Goal: Transaction & Acquisition: Purchase product/service

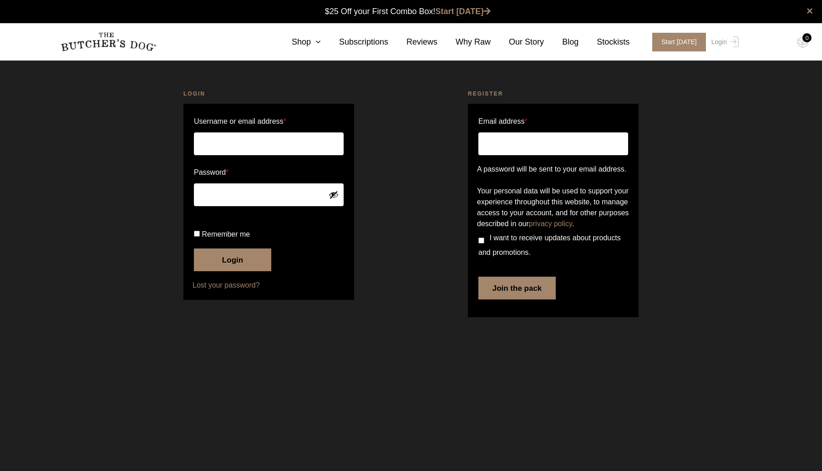
type input "[PERSON_NAME][EMAIL_ADDRESS][DOMAIN_NAME]"
click at [232, 271] on button "Login" at bounding box center [232, 259] width 77 height 23
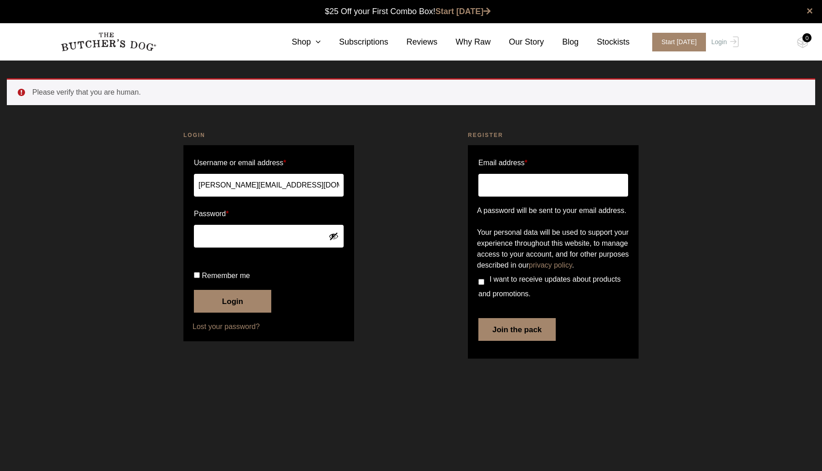
click at [333, 232] on button "Show password" at bounding box center [333, 236] width 10 height 10
click at [193, 309] on p "Remember me Login" at bounding box center [268, 290] width 152 height 47
drag, startPoint x: 196, startPoint y: 308, endPoint x: 205, endPoint y: 321, distance: 16.7
click at [196, 278] on input "Remember me" at bounding box center [197, 275] width 6 height 6
checkbox input "true"
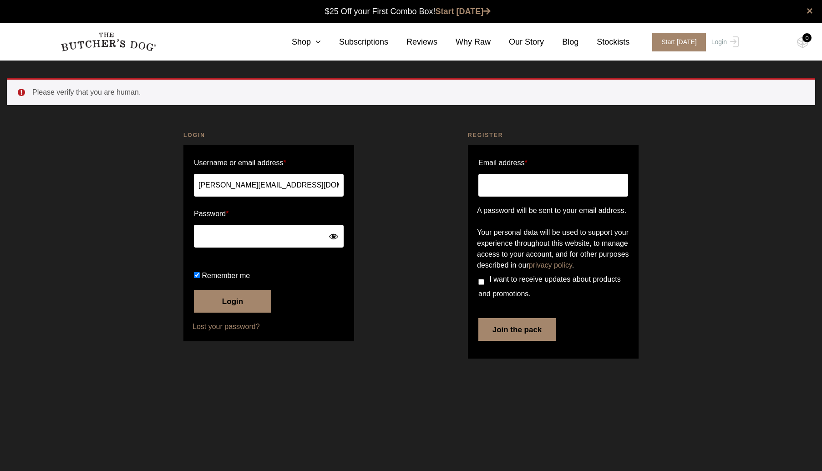
click at [209, 313] on button "Login" at bounding box center [232, 301] width 77 height 23
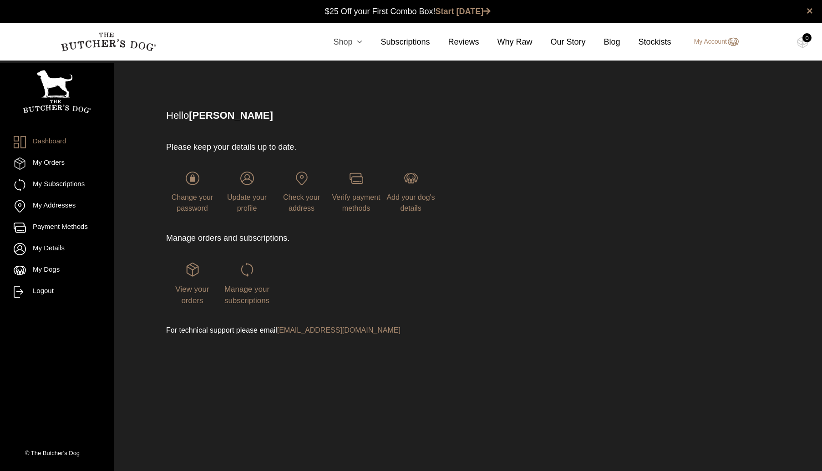
click at [356, 44] on icon at bounding box center [357, 42] width 10 height 8
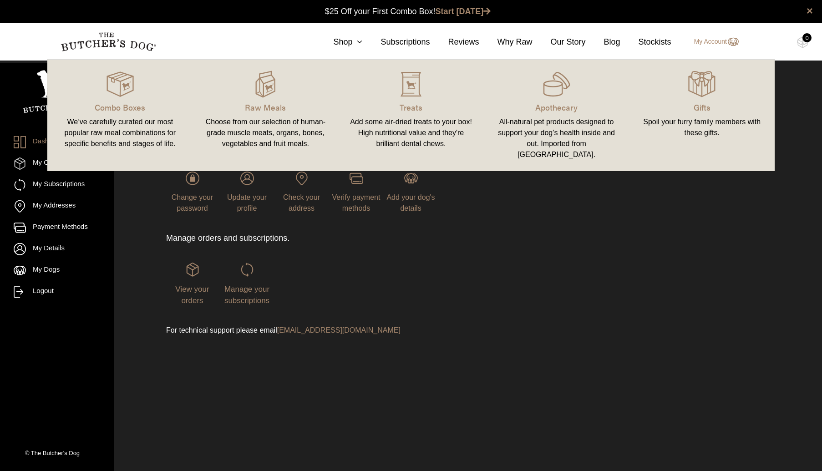
click at [283, 121] on div "Choose from our selection of human-grade muscle meats, organs, bones, vegetable…" at bounding box center [266, 132] width 124 height 33
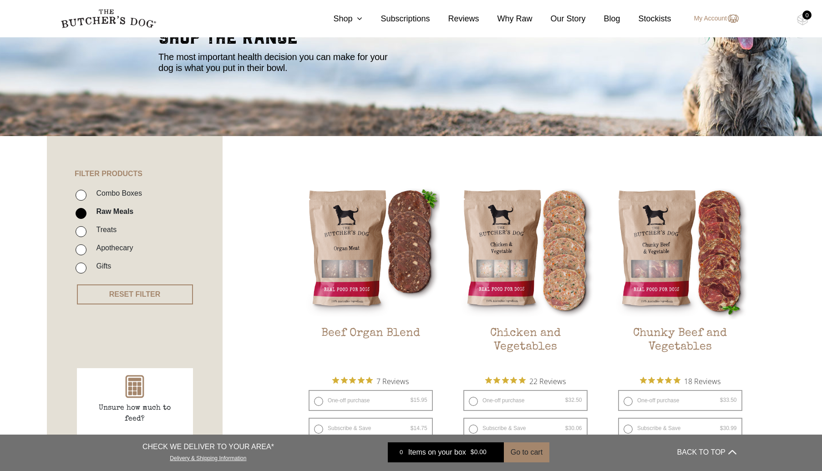
scroll to position [130, 0]
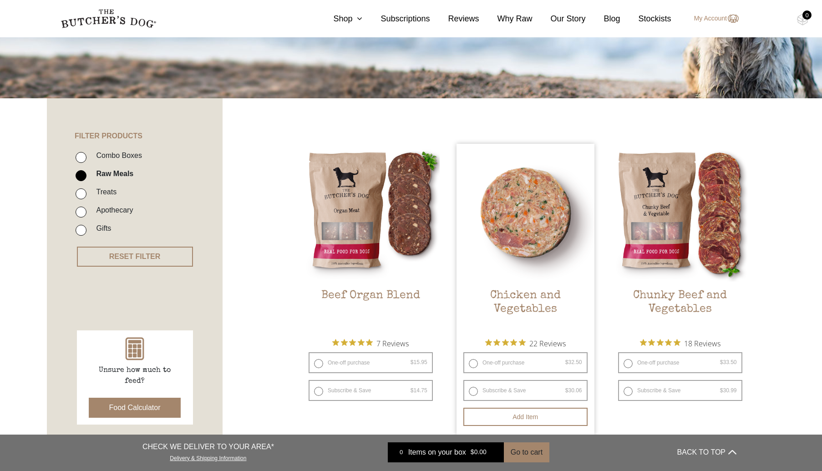
drag, startPoint x: 507, startPoint y: 363, endPoint x: 508, endPoint y: 375, distance: 12.3
click at [507, 367] on label "One-off purchase $ 32.50 — or subscribe and save 7.5%" at bounding box center [525, 362] width 124 height 21
radio input "true"
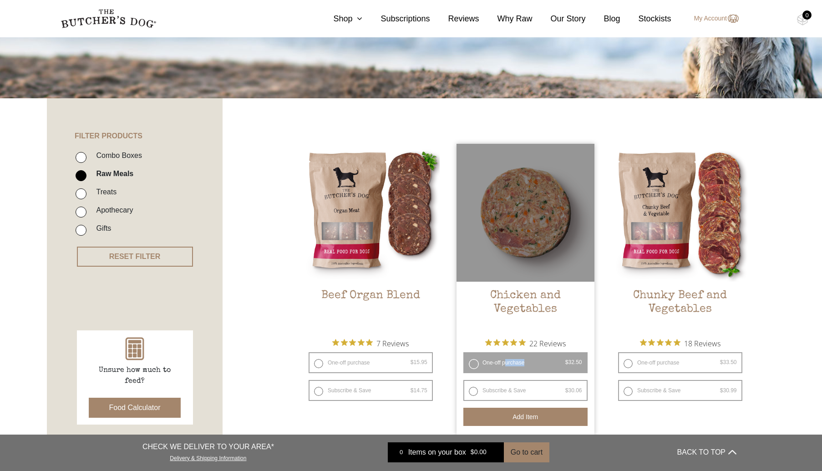
click at [515, 408] on button "Add item" at bounding box center [525, 417] width 124 height 18
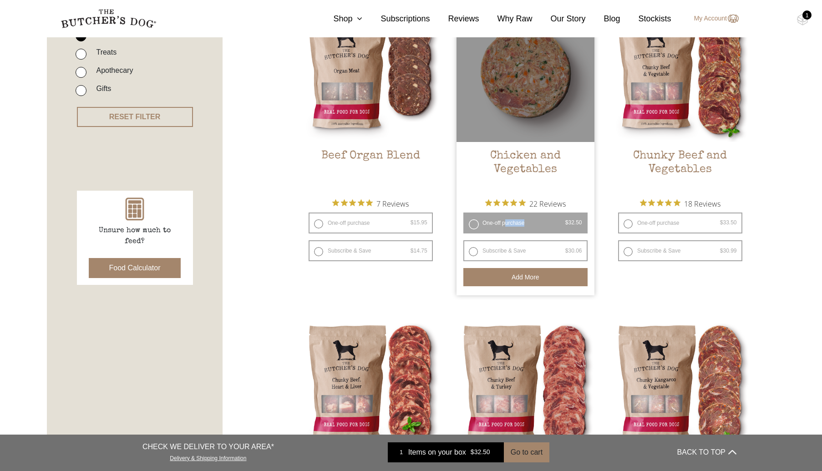
scroll to position [277, 0]
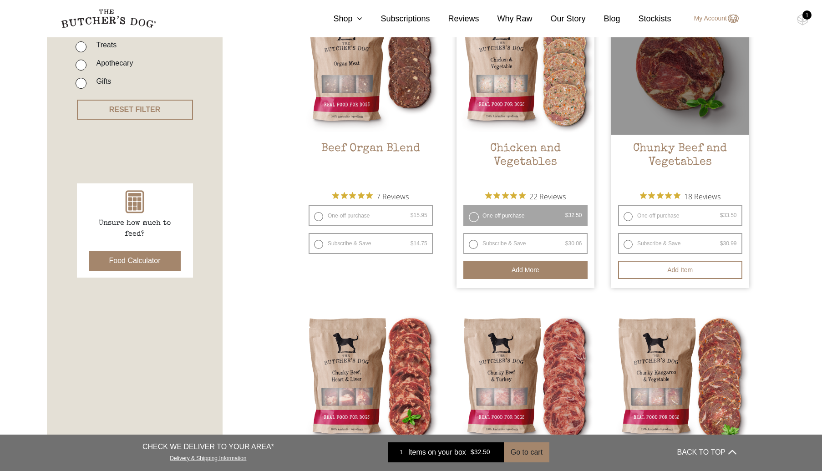
click at [643, 218] on label "One-off purchase $ 33.50 — or subscribe and save 7.5%" at bounding box center [680, 215] width 124 height 21
radio input "true"
radio input "false"
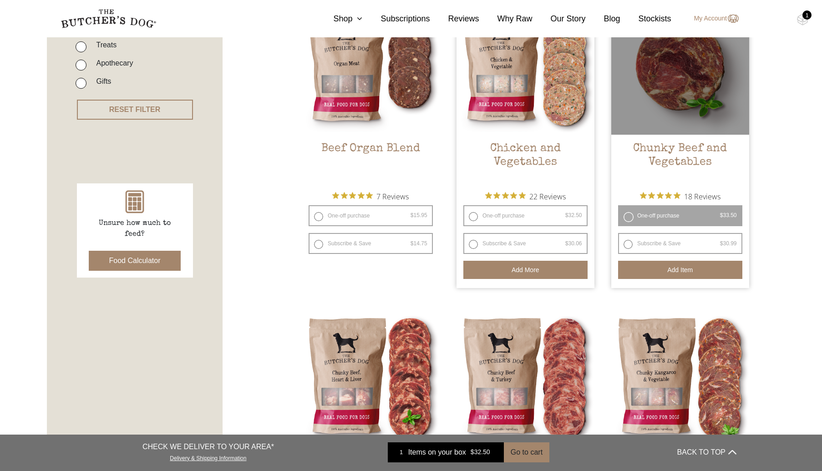
click at [660, 272] on button "Add item" at bounding box center [680, 270] width 124 height 18
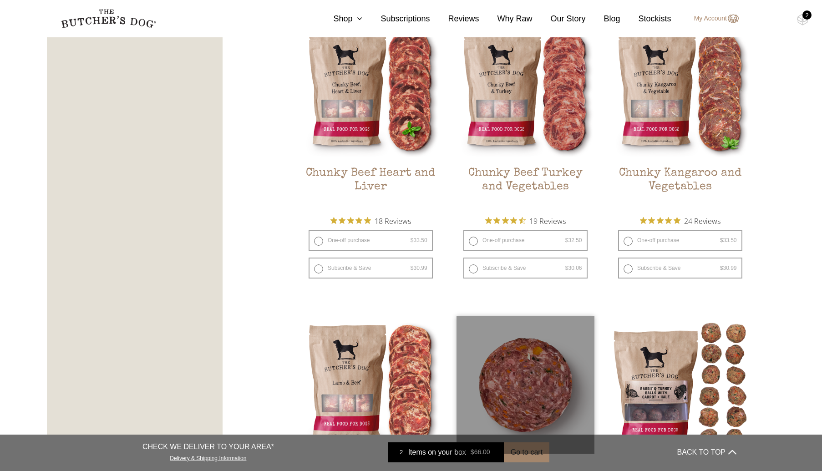
scroll to position [537, 0]
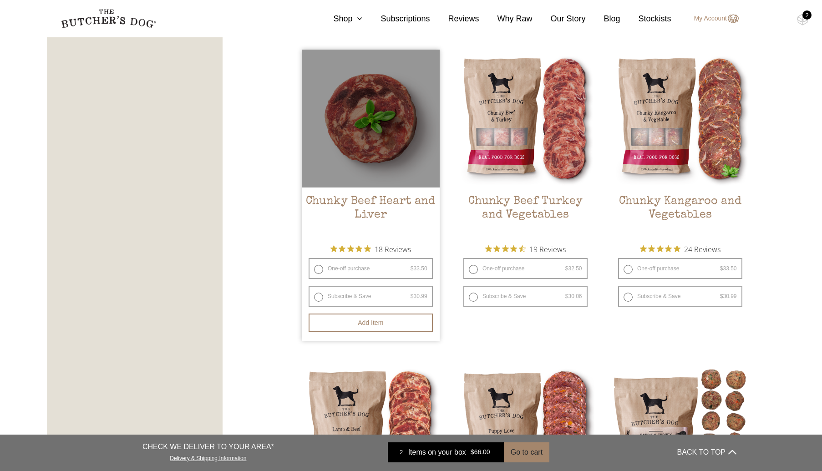
click at [386, 271] on label "One-off purchase $ 33.50 — or subscribe and save 7.5%" at bounding box center [370, 268] width 124 height 21
radio input "true"
radio input "false"
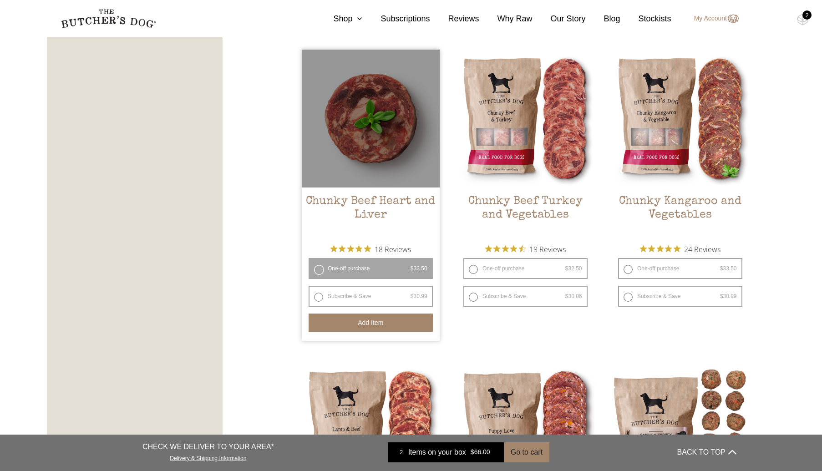
click at [394, 318] on button "Add item" at bounding box center [370, 322] width 124 height 18
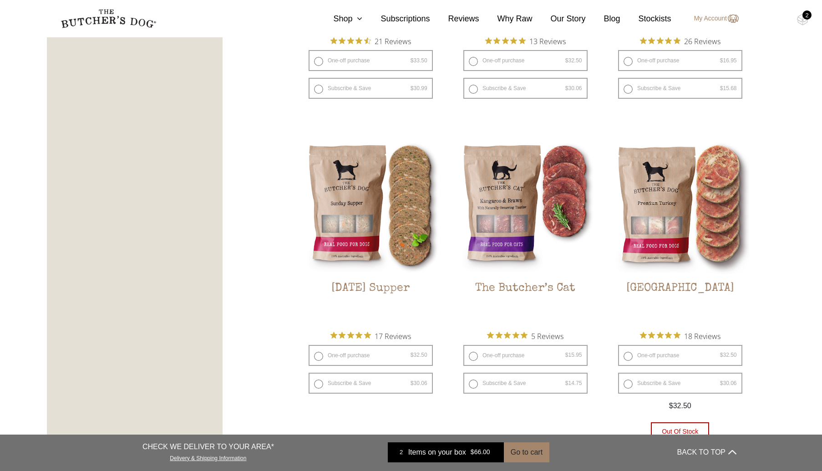
scroll to position [1086, 0]
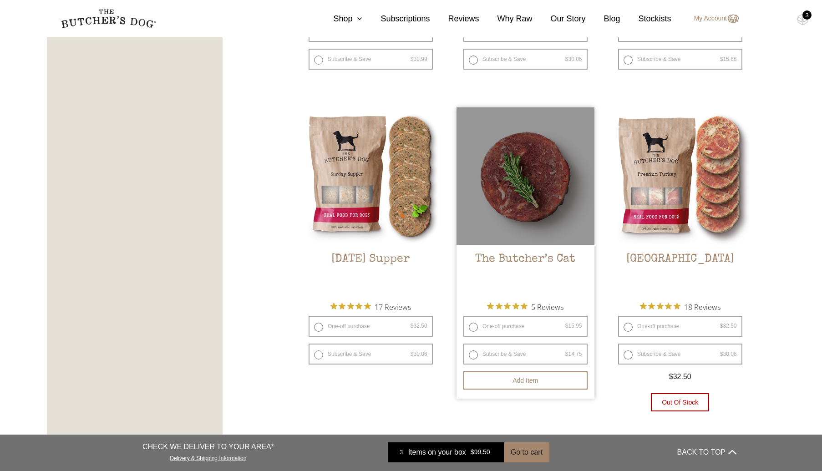
click at [522, 327] on label "One-off purchase $ 15.95 — or subscribe and save 7.5%" at bounding box center [525, 326] width 124 height 21
radio input "true"
radio input "false"
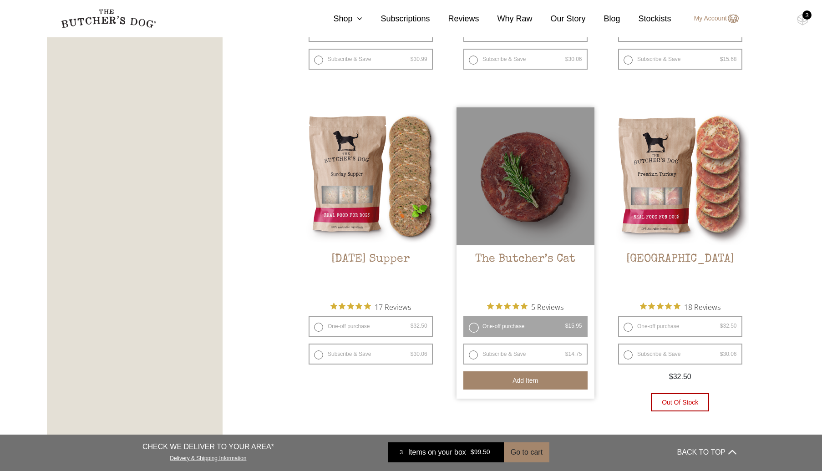
click at [533, 382] on button "Add item" at bounding box center [525, 380] width 124 height 18
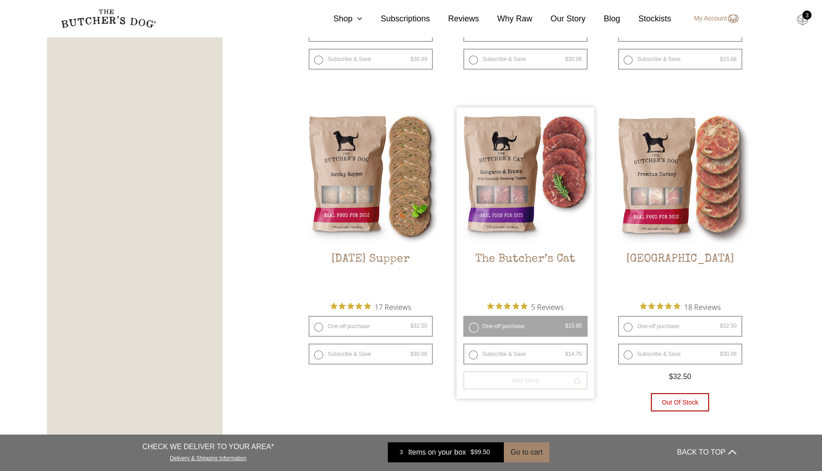
click at [800, 21] on img at bounding box center [802, 20] width 11 height 12
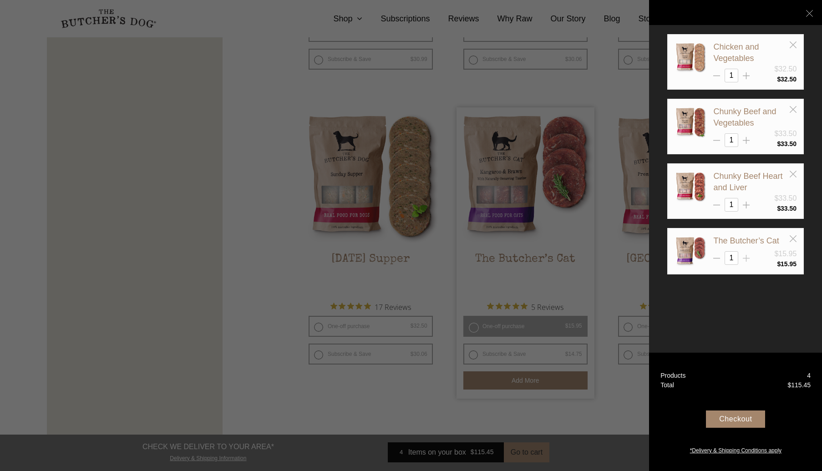
click at [744, 255] on icon at bounding box center [745, 258] width 7 height 7
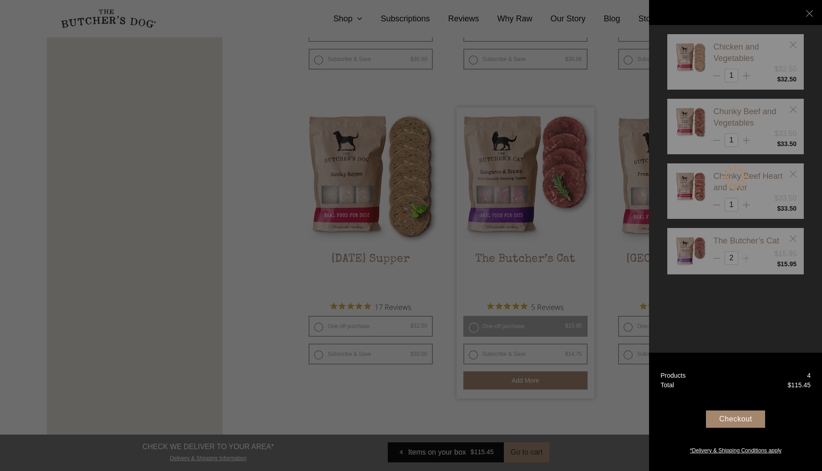
click at [744, 254] on div at bounding box center [735, 177] width 136 height 286
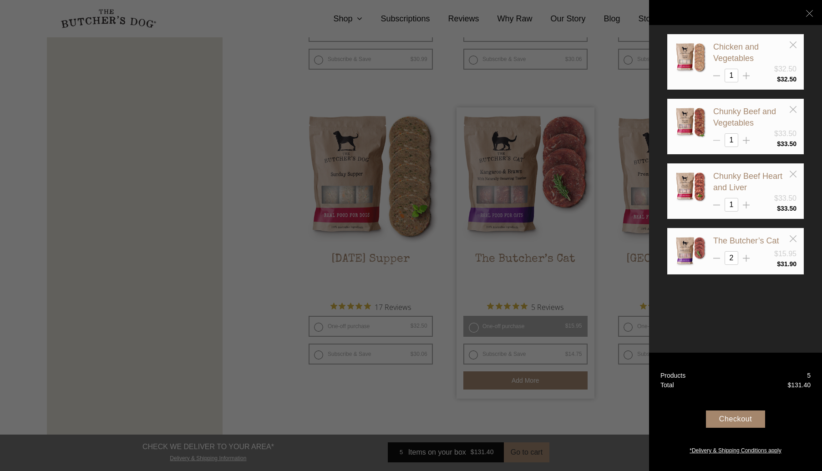
click at [719, 140] on icon at bounding box center [716, 140] width 7 height 7
click at [793, 108] on line at bounding box center [792, 109] width 6 height 6
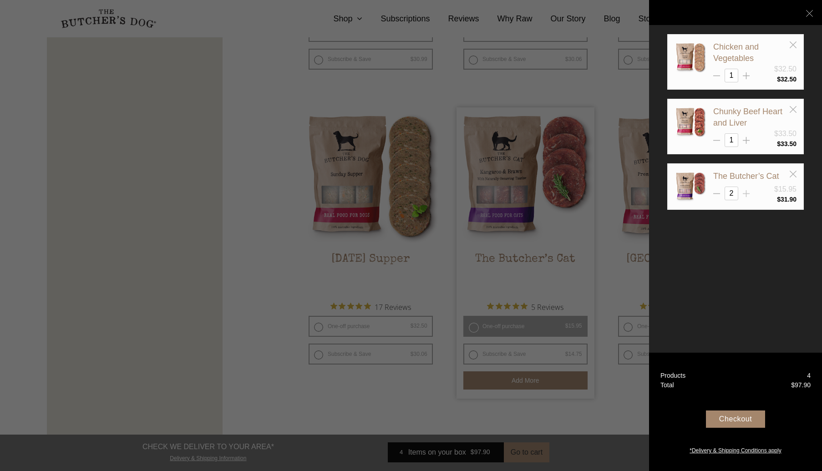
click at [745, 192] on icon at bounding box center [745, 193] width 7 height 7
type input "3"
click at [744, 419] on div "Checkout" at bounding box center [735, 418] width 59 height 17
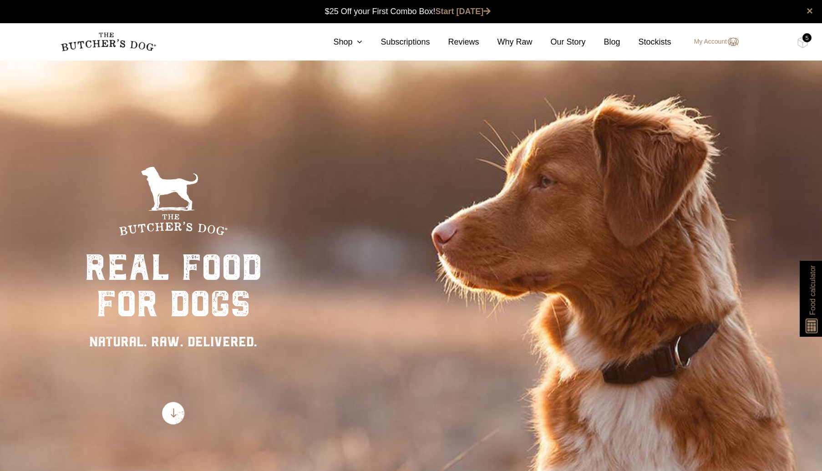
scroll to position [0, 0]
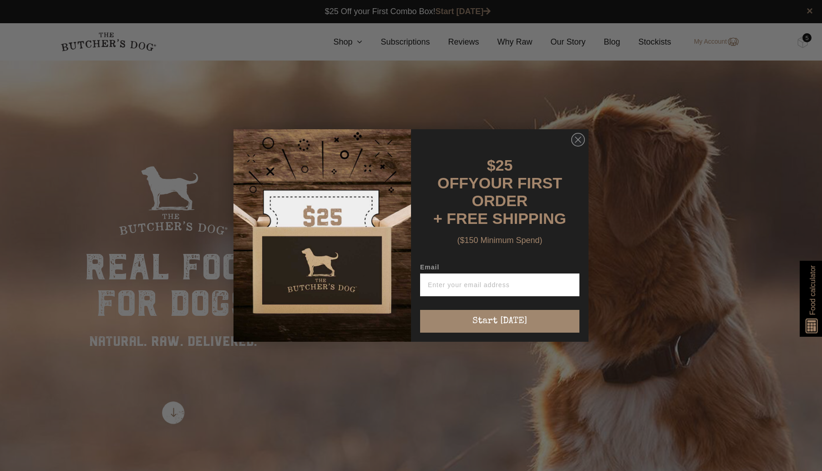
click at [575, 24] on div "Close dialog $25 OFF YOUR FIRST ORDER + FREE SHIPPING ($150 Minimum Spend) Emai…" at bounding box center [411, 235] width 822 height 471
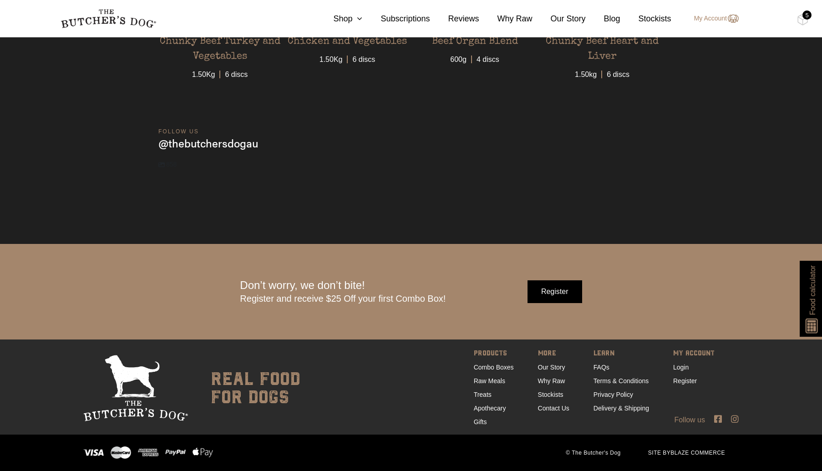
scroll to position [3005, 0]
click at [639, 409] on link "Delivery & Shipping" at bounding box center [621, 407] width 56 height 7
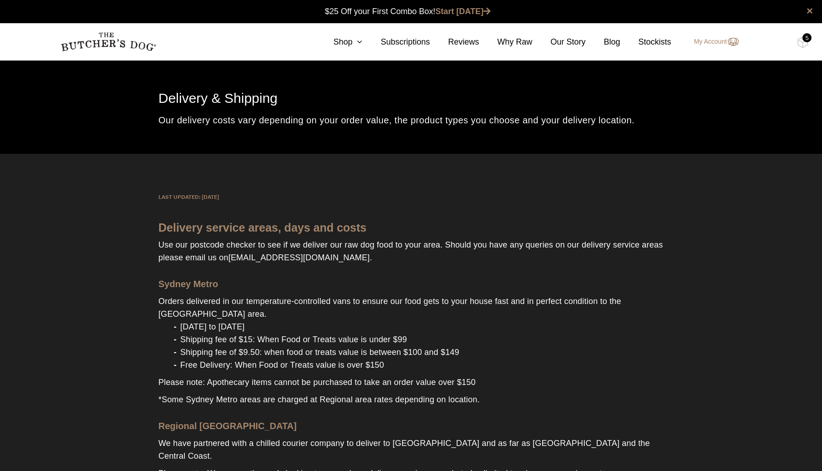
scroll to position [0, 0]
click at [799, 38] on img at bounding box center [802, 42] width 11 height 12
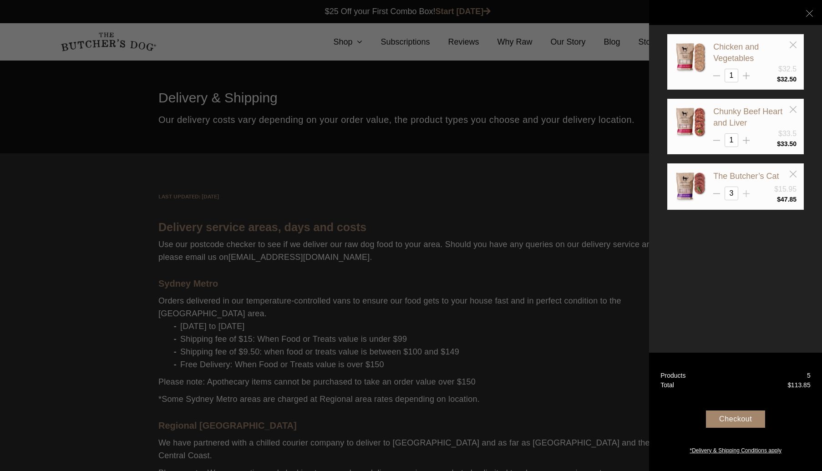
click at [746, 191] on line at bounding box center [746, 193] width 0 height 7
type input "4"
click at [387, 43] on div at bounding box center [411, 235] width 822 height 471
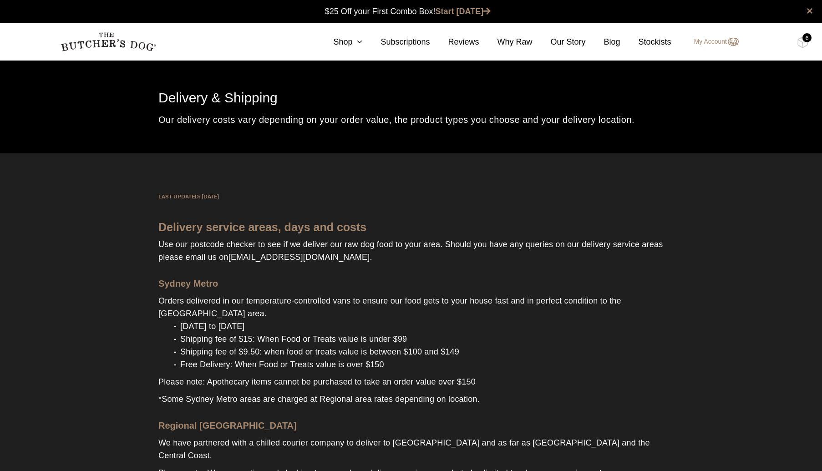
click at [359, 43] on icon at bounding box center [357, 42] width 10 height 8
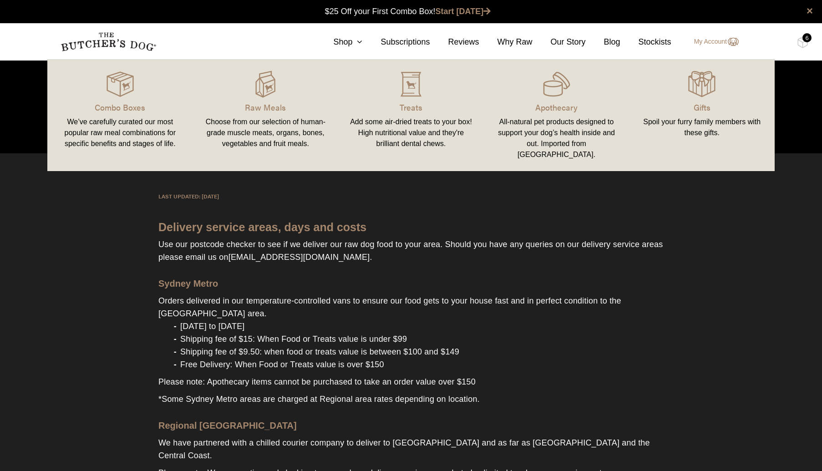
click at [243, 121] on div "Choose from our selection of human-grade muscle meats, organs, bones, vegetable…" at bounding box center [266, 132] width 124 height 33
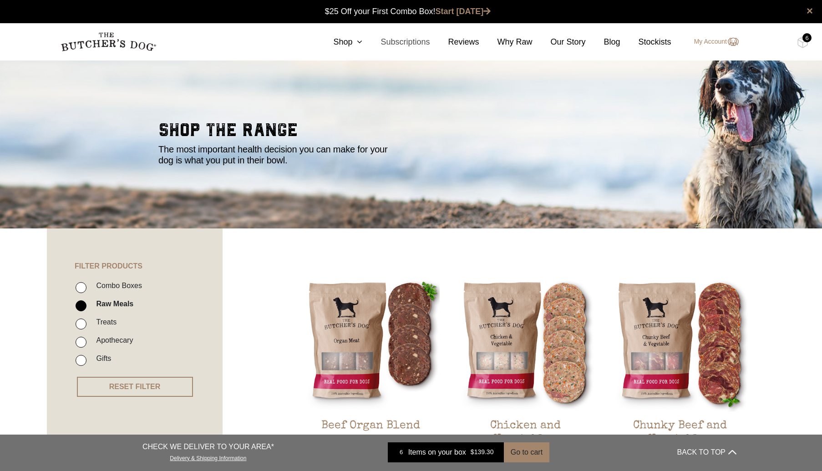
scroll to position [0, 0]
click at [362, 40] on link "Subscriptions" at bounding box center [395, 42] width 67 height 12
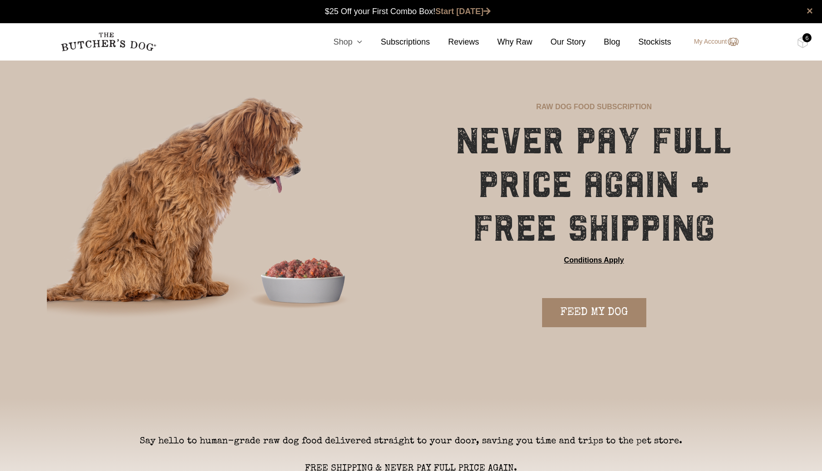
scroll to position [0, 0]
click at [358, 45] on icon at bounding box center [357, 42] width 10 height 8
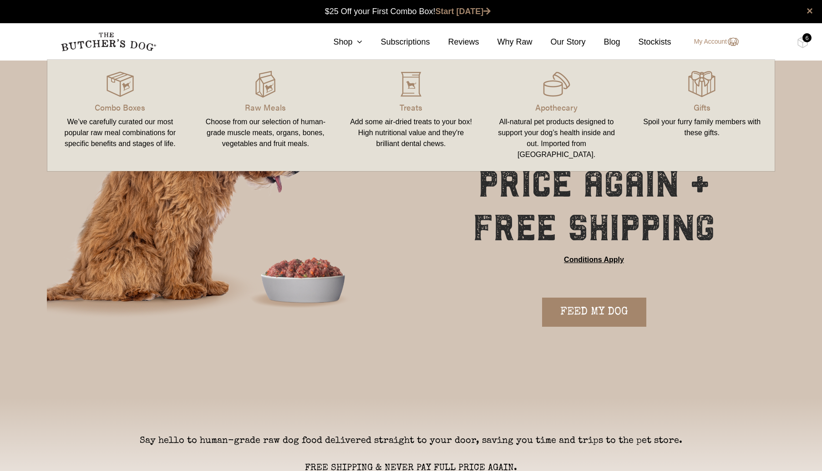
click at [411, 116] on link "Treats Add some air-dried treats to your box! High nutritional value and they'r…" at bounding box center [411, 115] width 146 height 93
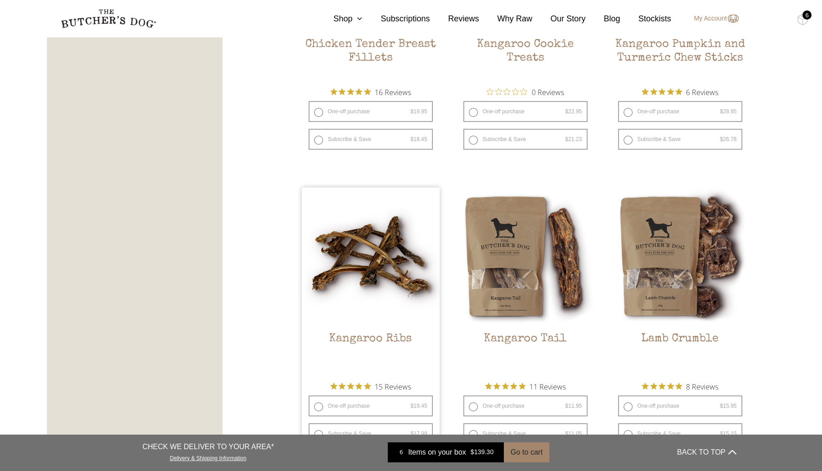
scroll to position [765, 0]
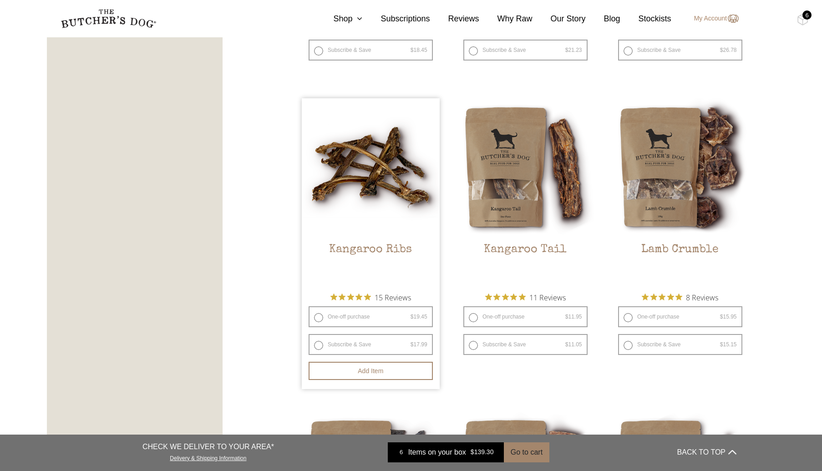
click at [389, 193] on img at bounding box center [371, 167] width 138 height 138
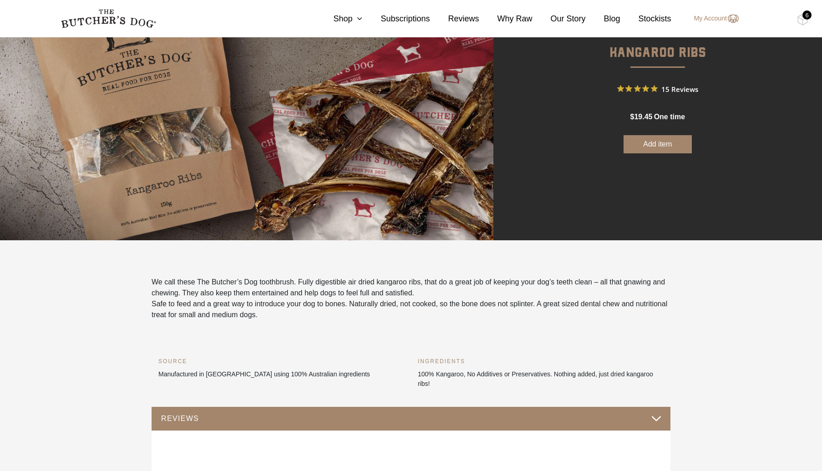
scroll to position [55, 0]
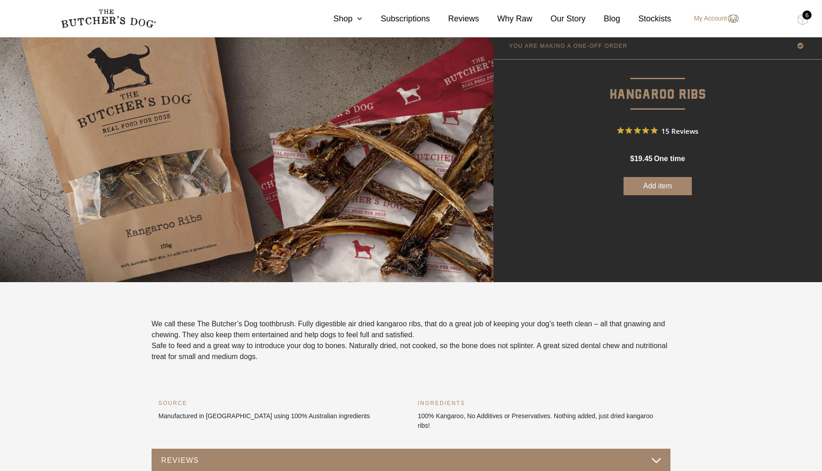
click at [655, 184] on button "Add item" at bounding box center [657, 186] width 68 height 18
click at [803, 22] on img at bounding box center [802, 20] width 11 height 12
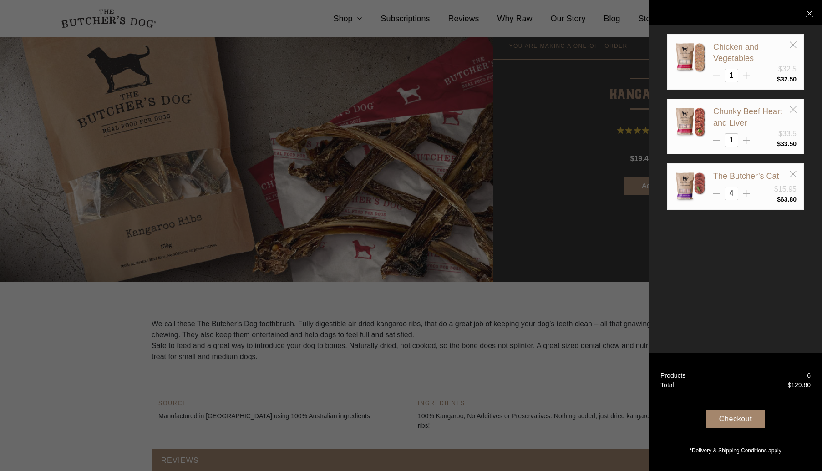
click at [723, 414] on div "Checkout" at bounding box center [735, 418] width 59 height 17
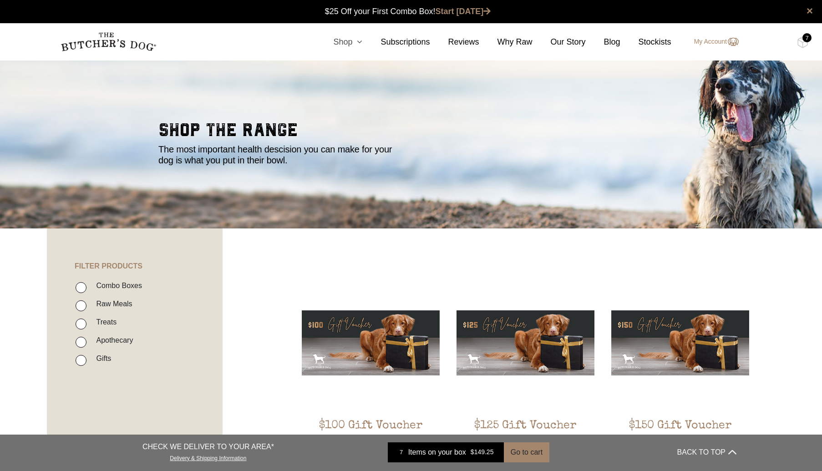
scroll to position [0, 0]
click at [357, 40] on icon at bounding box center [357, 42] width 10 height 8
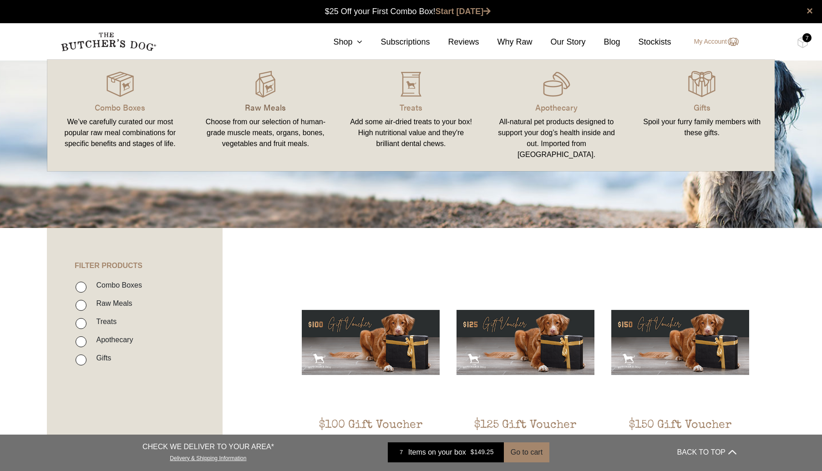
click at [271, 106] on p "Raw Meals" at bounding box center [266, 107] width 124 height 12
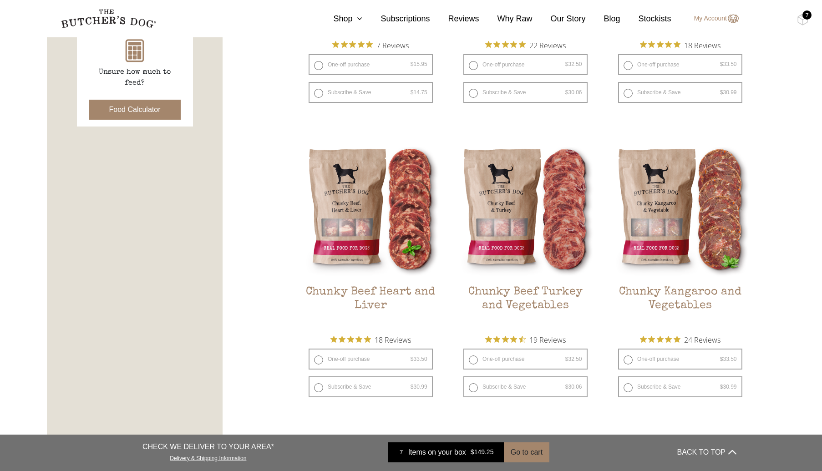
scroll to position [472, 0]
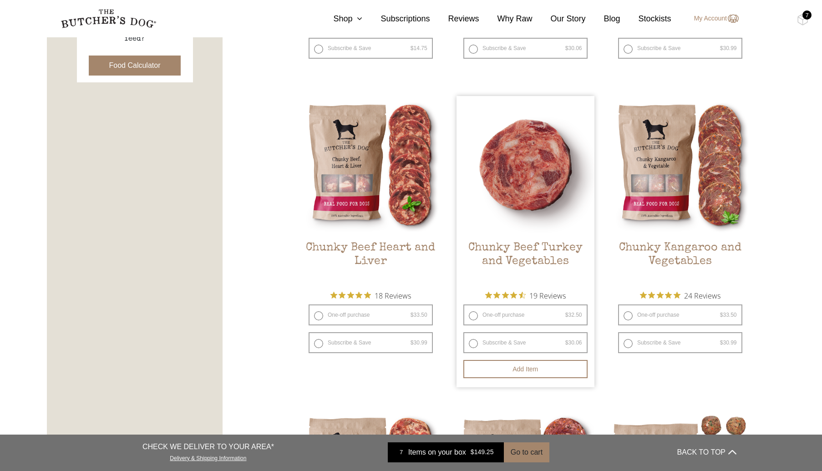
click at [534, 316] on label "One-off purchase $ 32.50 — or subscribe and save 7.5%" at bounding box center [525, 314] width 124 height 21
radio input "true"
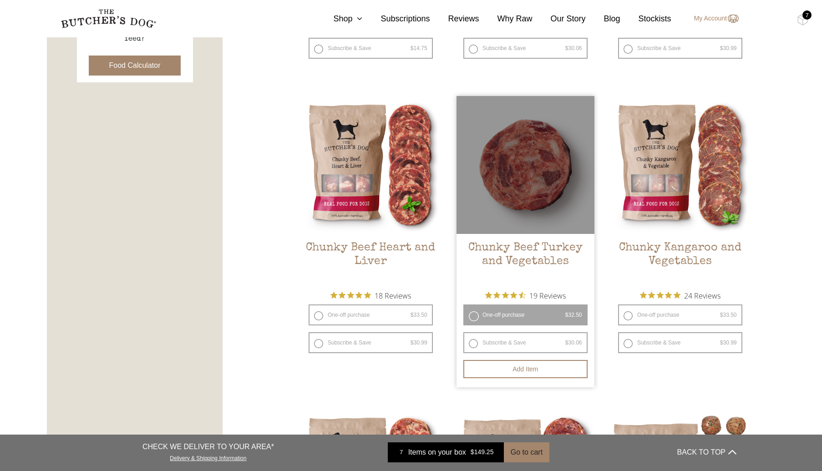
drag, startPoint x: 557, startPoint y: 370, endPoint x: 573, endPoint y: 352, distance: 24.8
click at [557, 370] on button "Add item" at bounding box center [525, 369] width 124 height 18
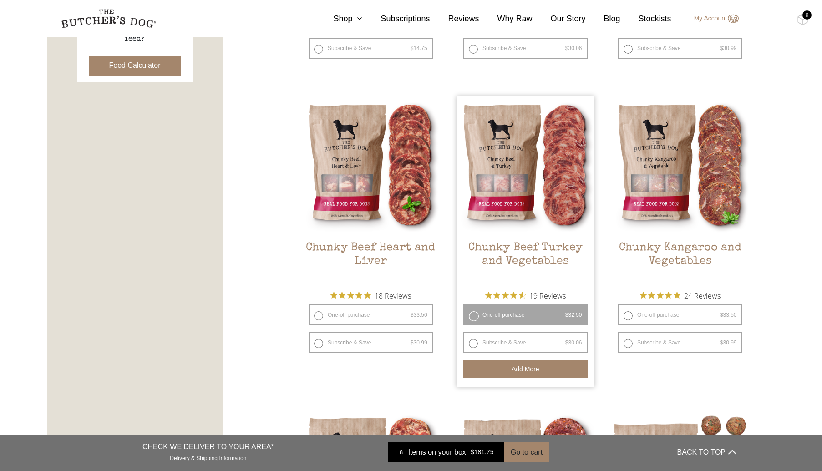
click at [804, 15] on div "8" at bounding box center [806, 14] width 9 height 9
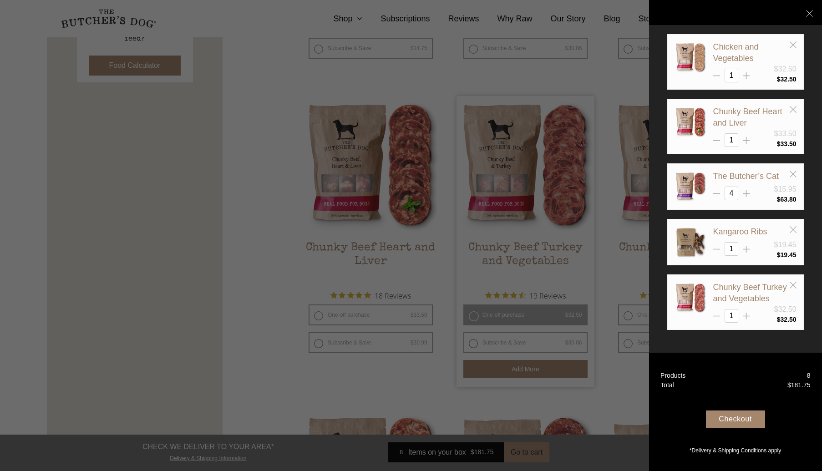
click at [742, 415] on div "Checkout" at bounding box center [735, 418] width 59 height 17
